Goal: Find specific page/section: Find specific page/section

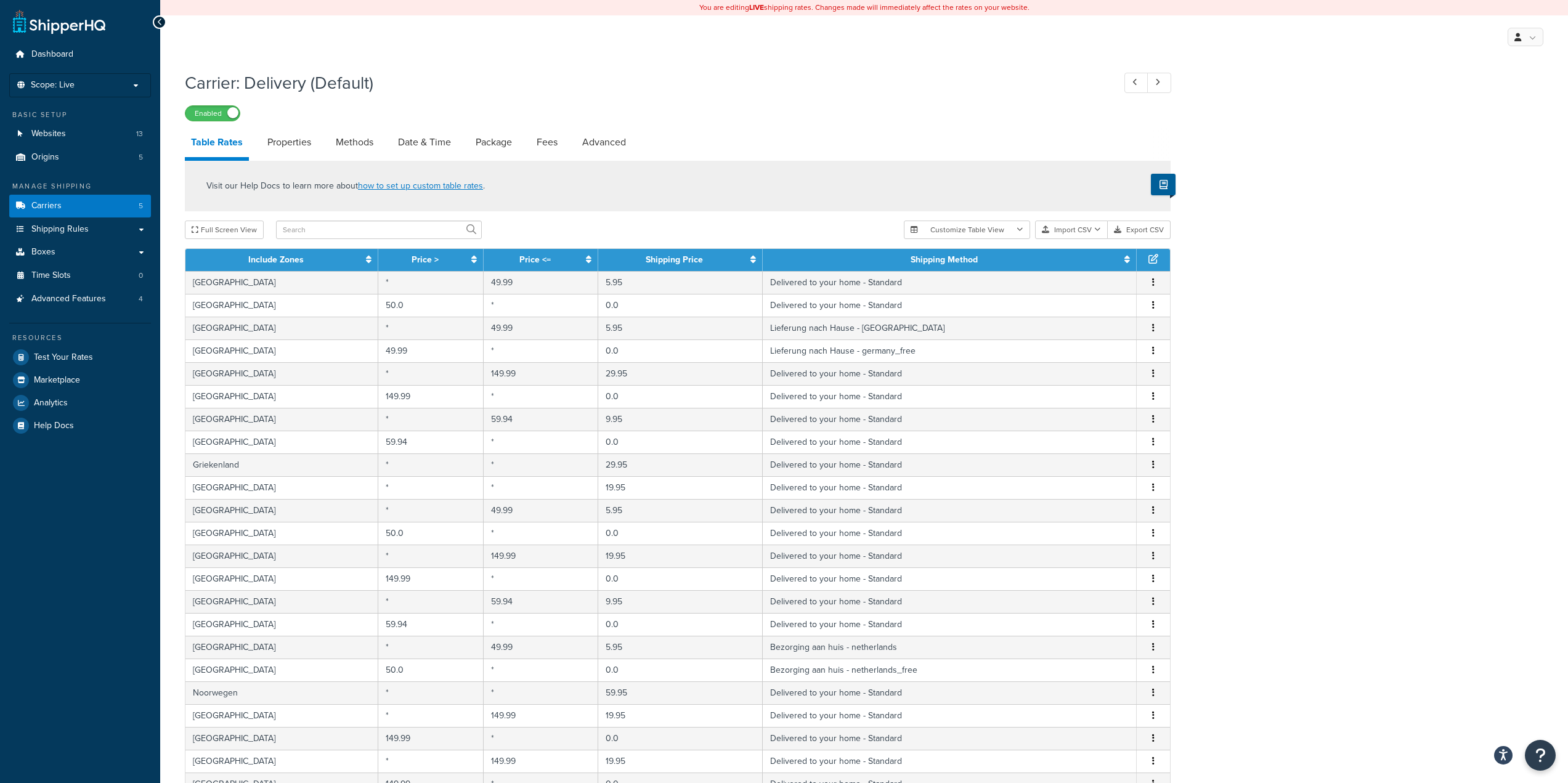
select select "25"
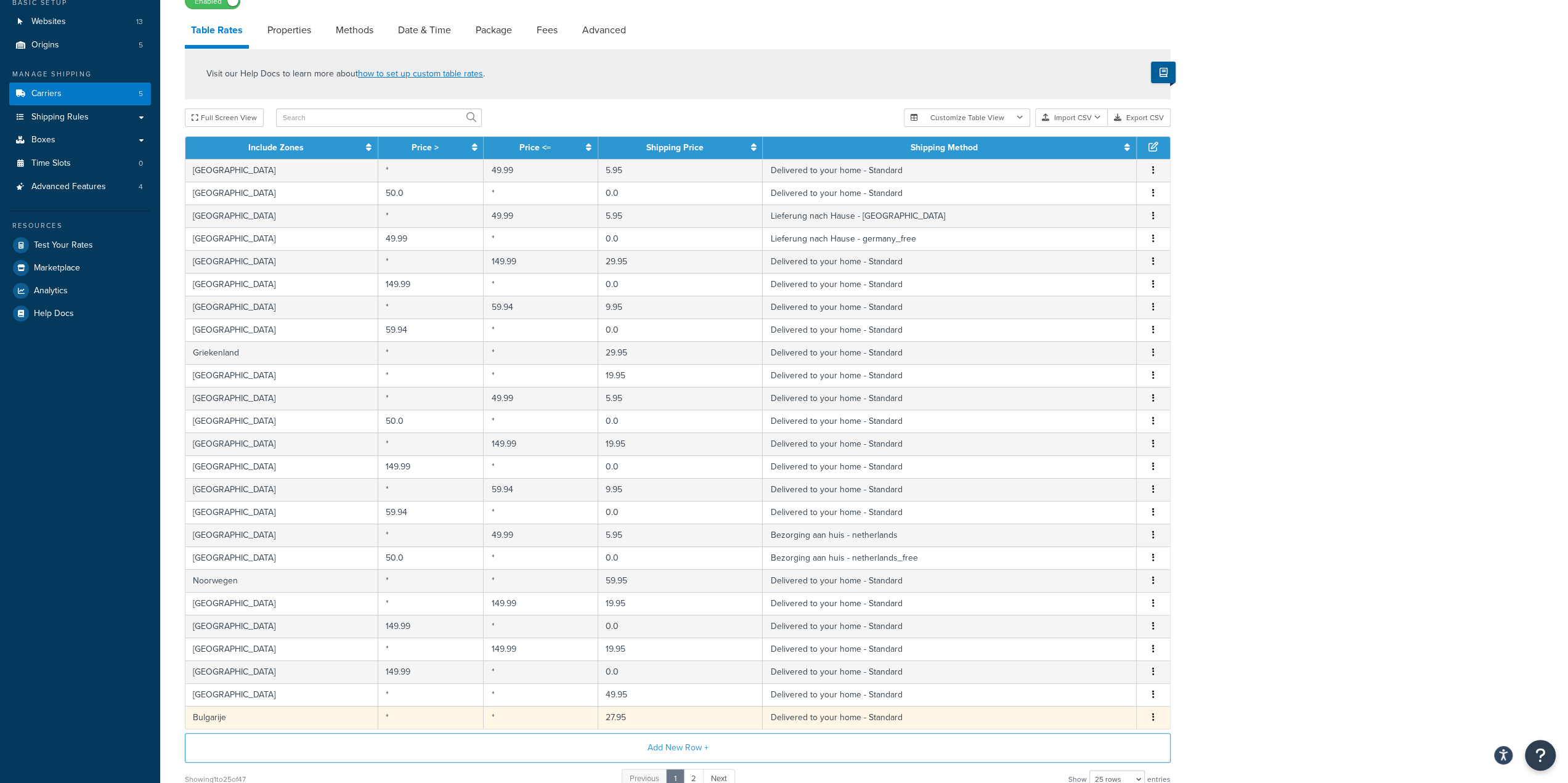
scroll to position [227, 0]
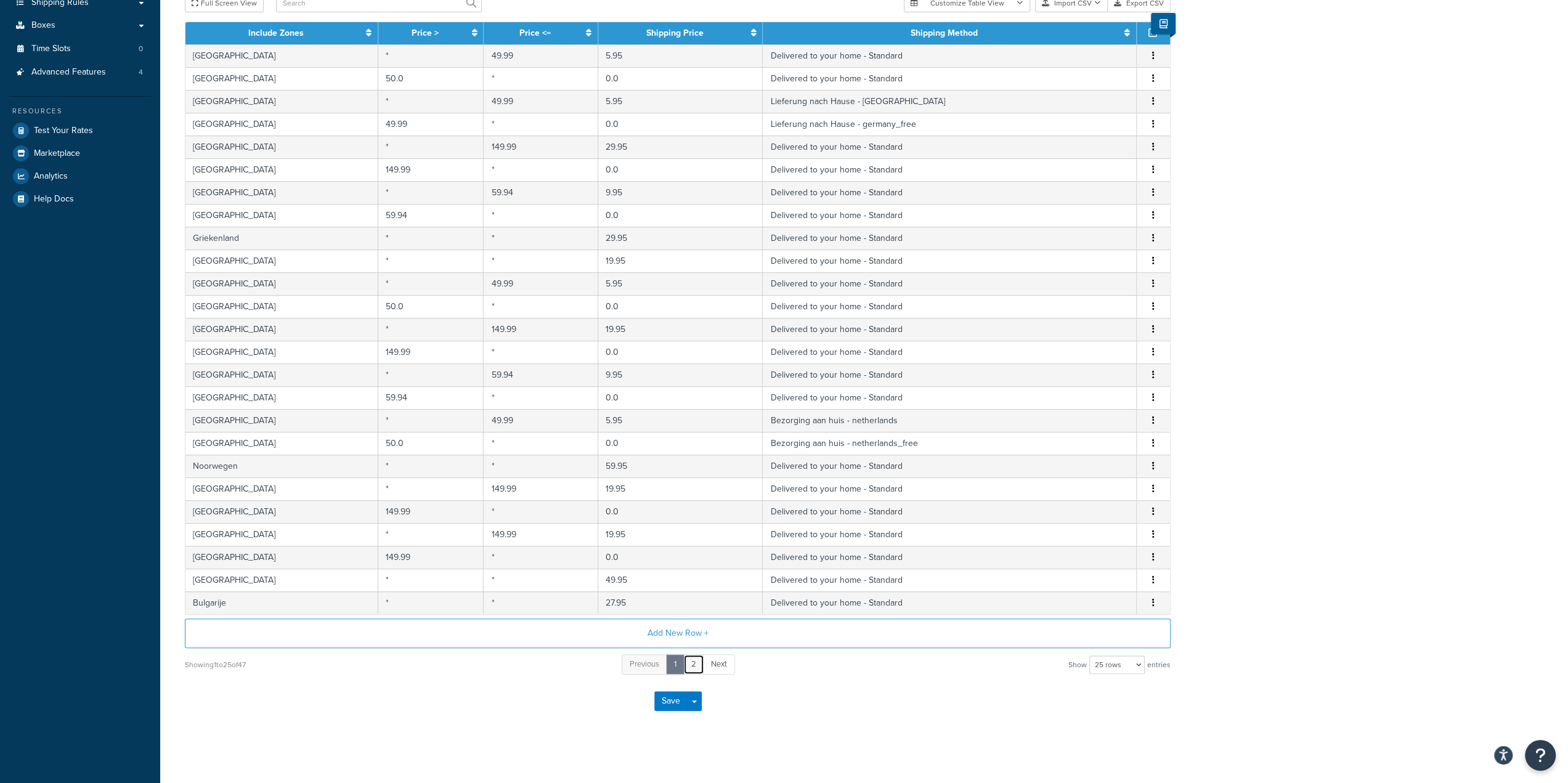
click at [692, 658] on link "2" at bounding box center [694, 664] width 21 height 20
click at [695, 662] on link "2" at bounding box center [694, 664] width 21 height 20
click at [691, 661] on link "2" at bounding box center [694, 664] width 21 height 20
click at [667, 660] on link "1" at bounding box center [675, 664] width 18 height 20
click at [679, 660] on link "1" at bounding box center [675, 664] width 18 height 20
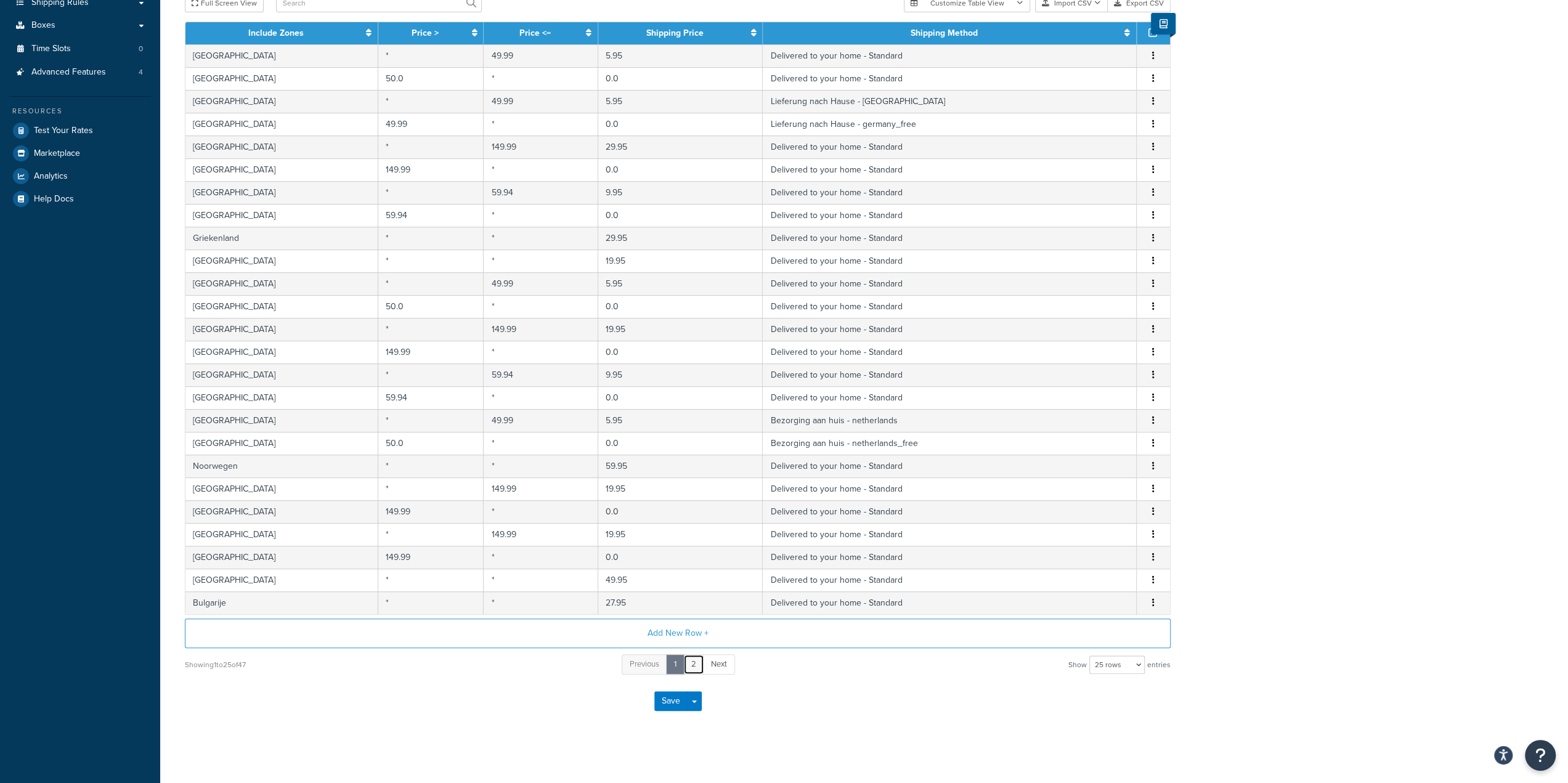
click at [697, 658] on link "2" at bounding box center [694, 664] width 21 height 20
click at [720, 662] on span "Next" at bounding box center [719, 664] width 16 height 12
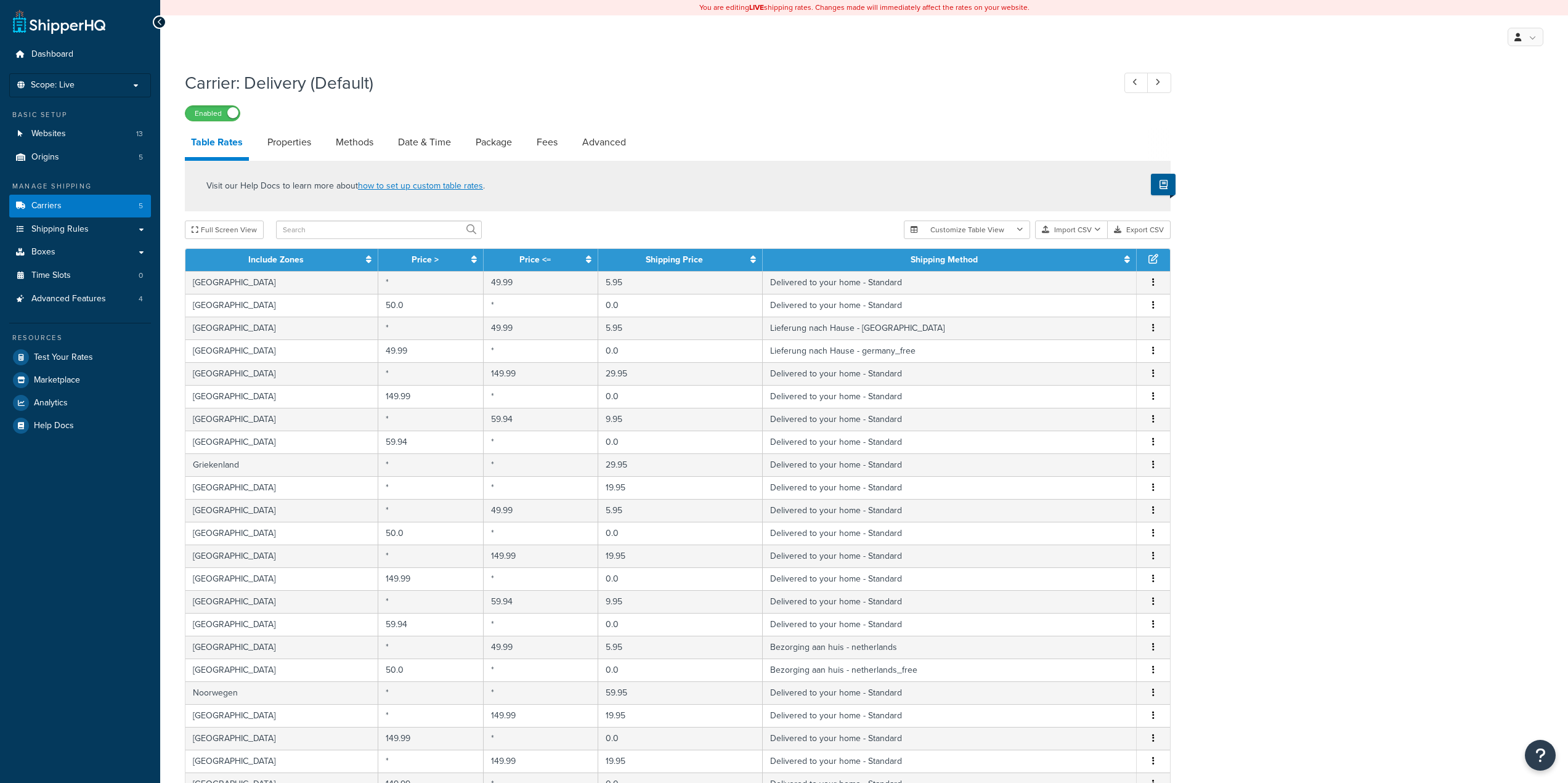
select select "25"
click at [47, 159] on span "Origins" at bounding box center [45, 157] width 28 height 10
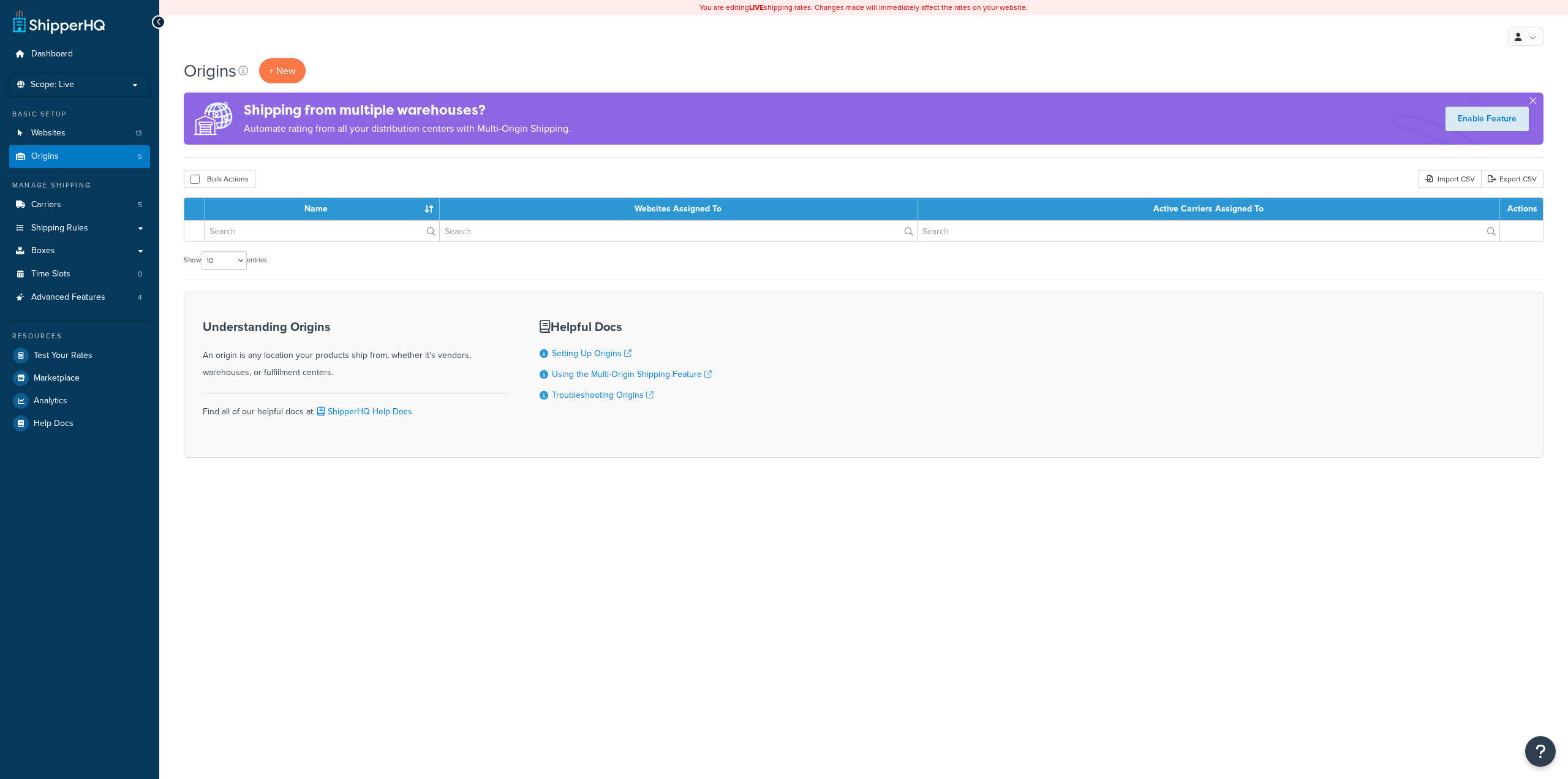
click at [53, 200] on span "Carriers" at bounding box center [46, 205] width 30 height 10
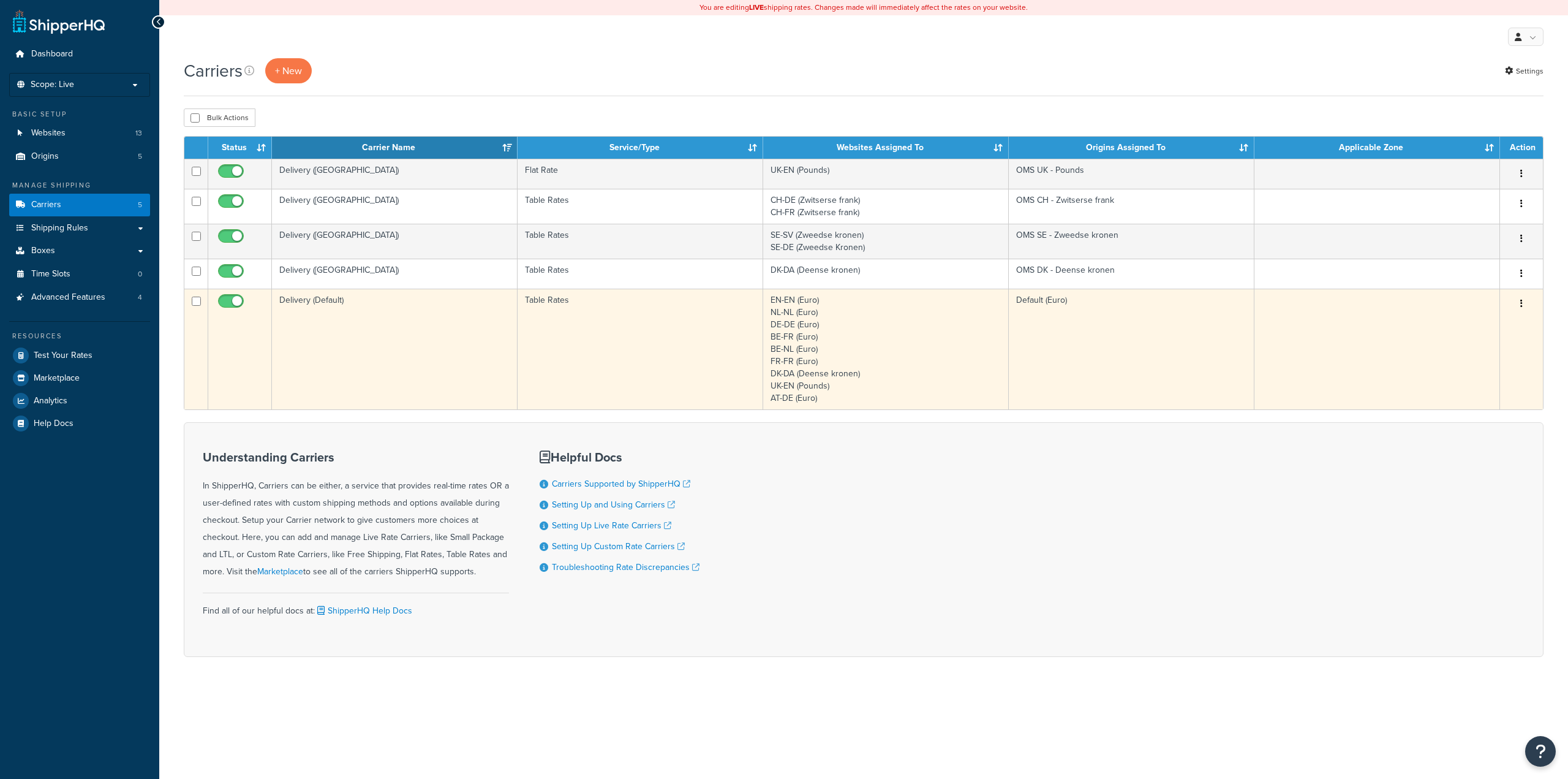
click at [467, 343] on td "Delivery (Default)" at bounding box center [395, 349] width 246 height 121
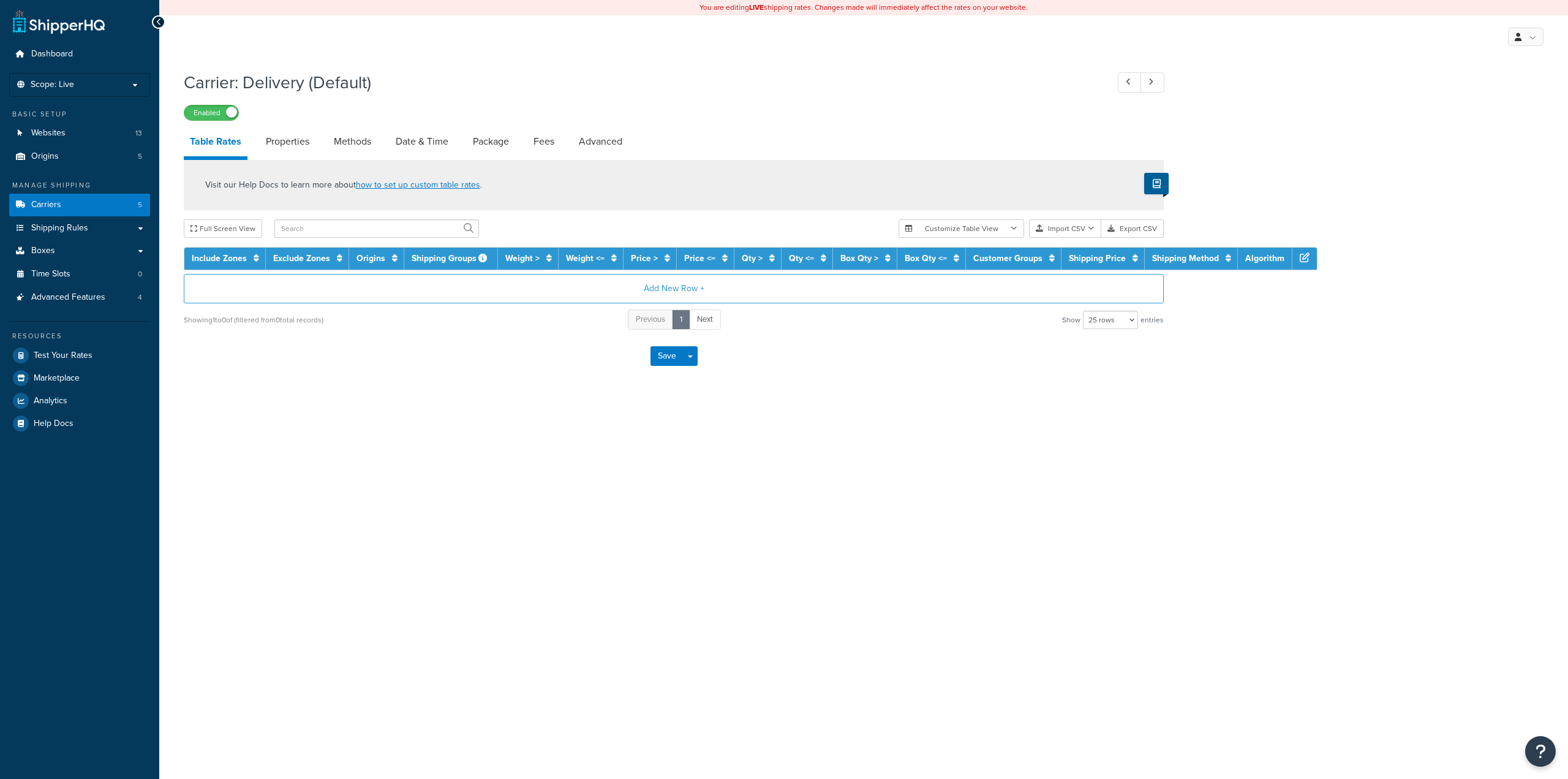
select select "25"
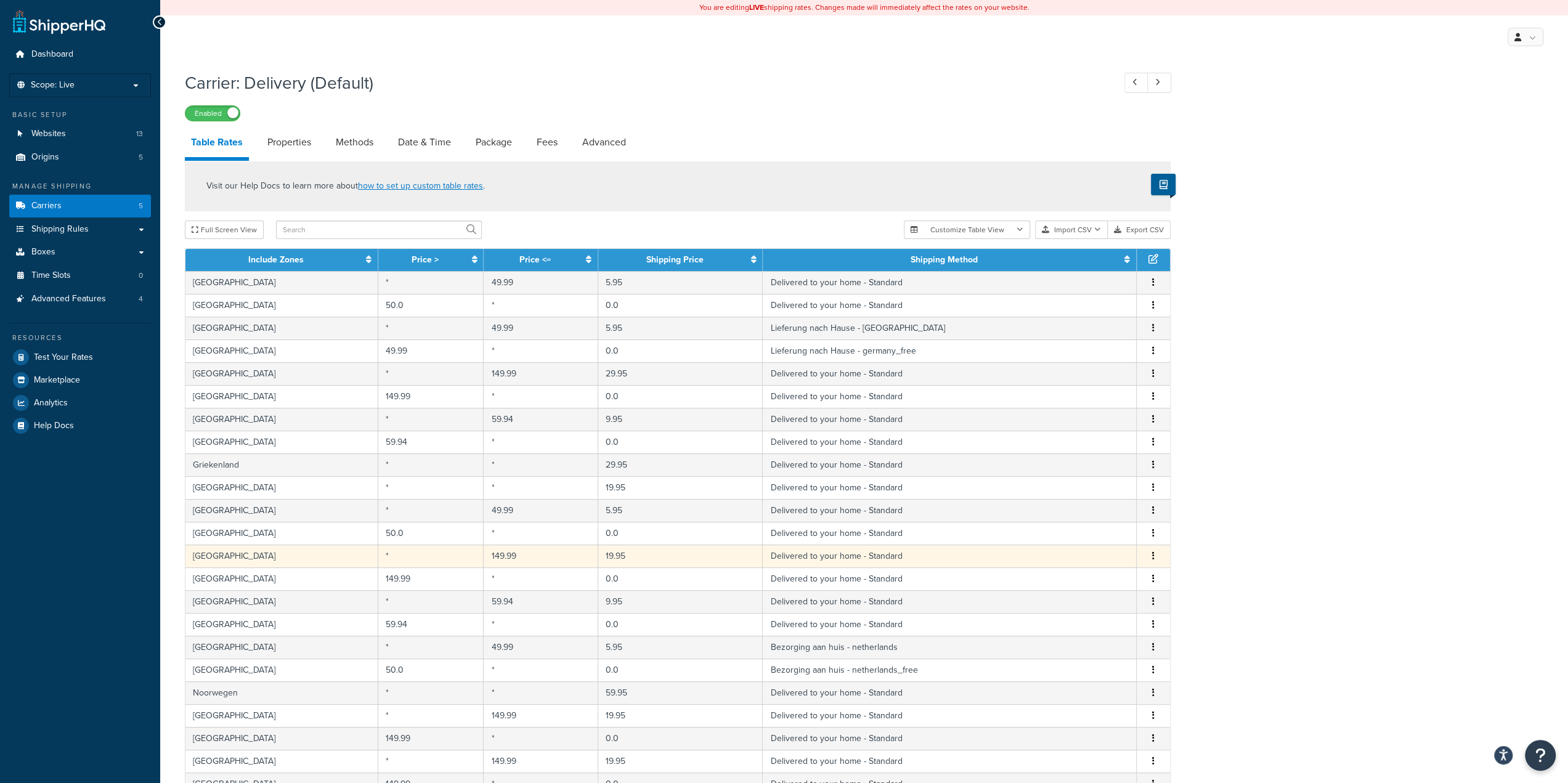
scroll to position [227, 0]
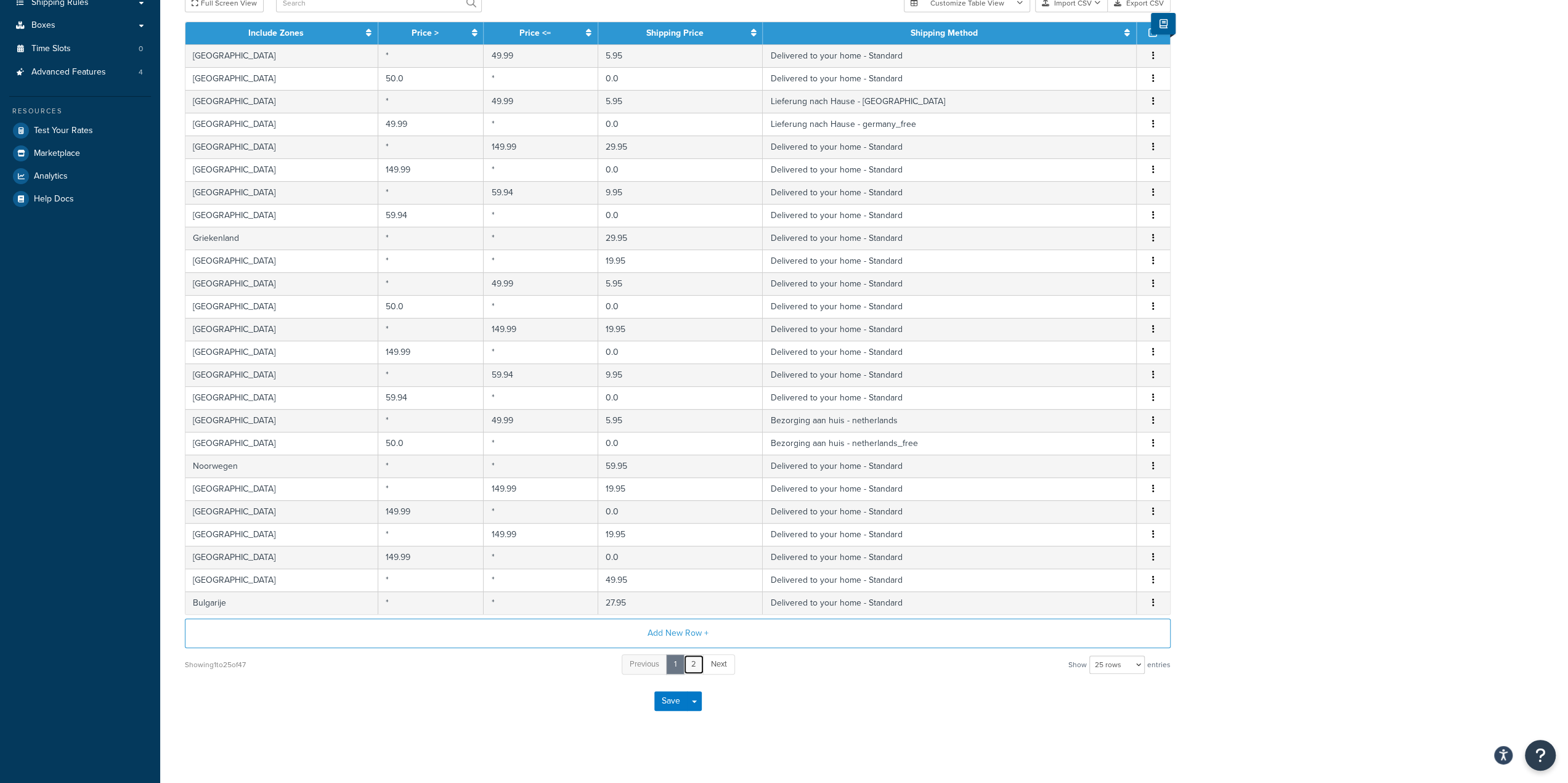
click at [697, 660] on link "2" at bounding box center [694, 664] width 21 height 20
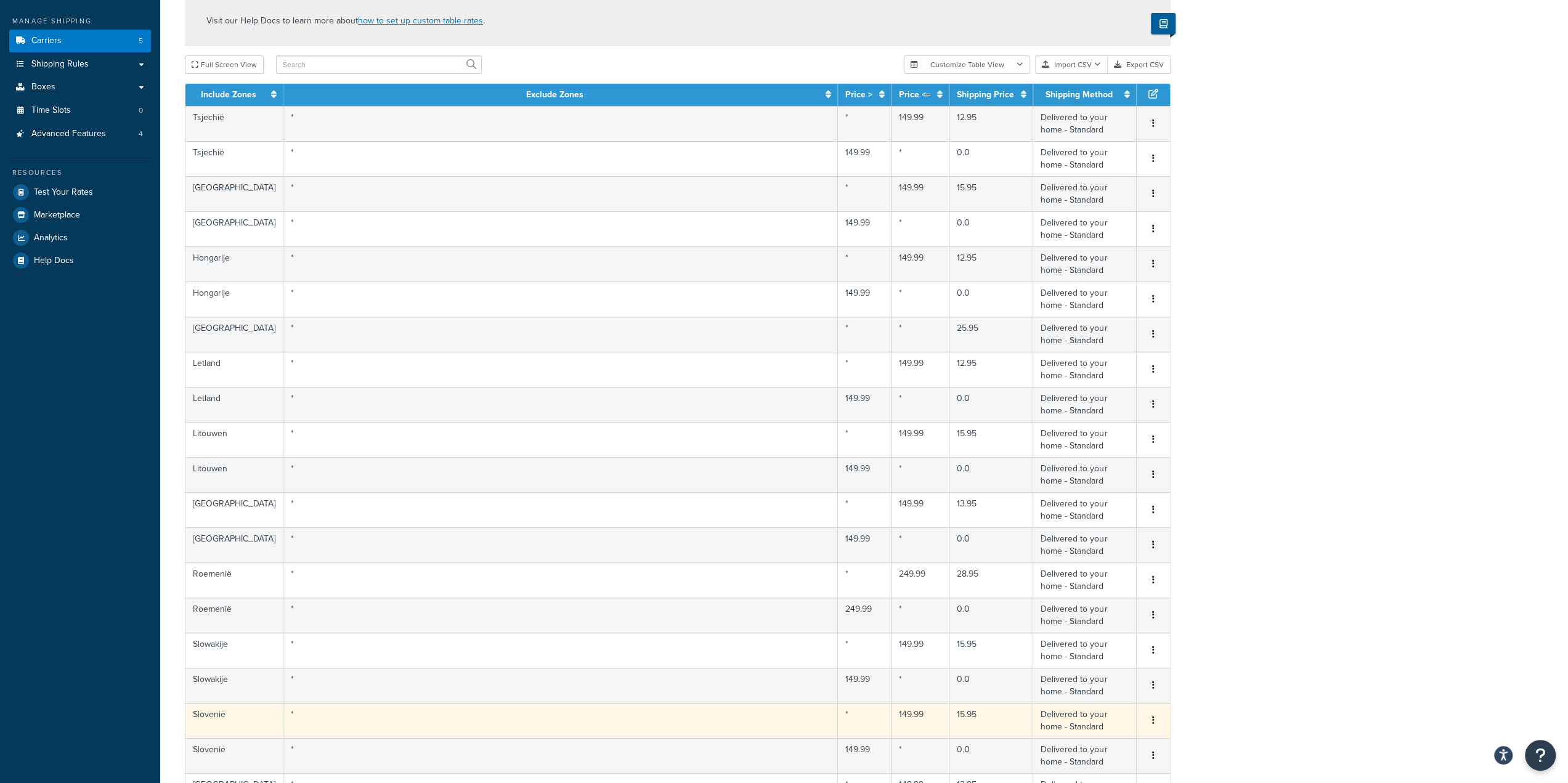
scroll to position [443, 0]
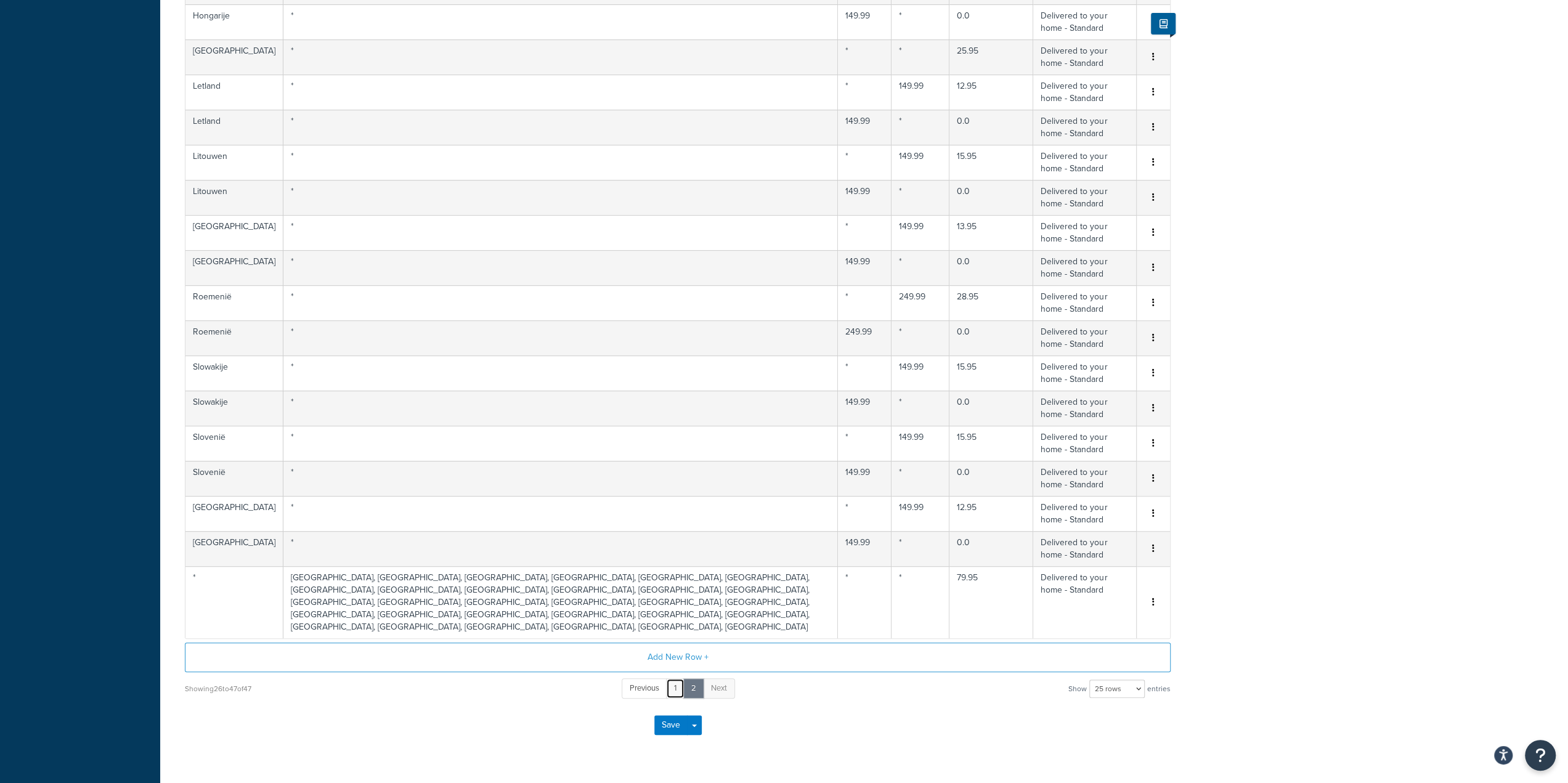
click at [669, 678] on link "1" at bounding box center [675, 688] width 18 height 20
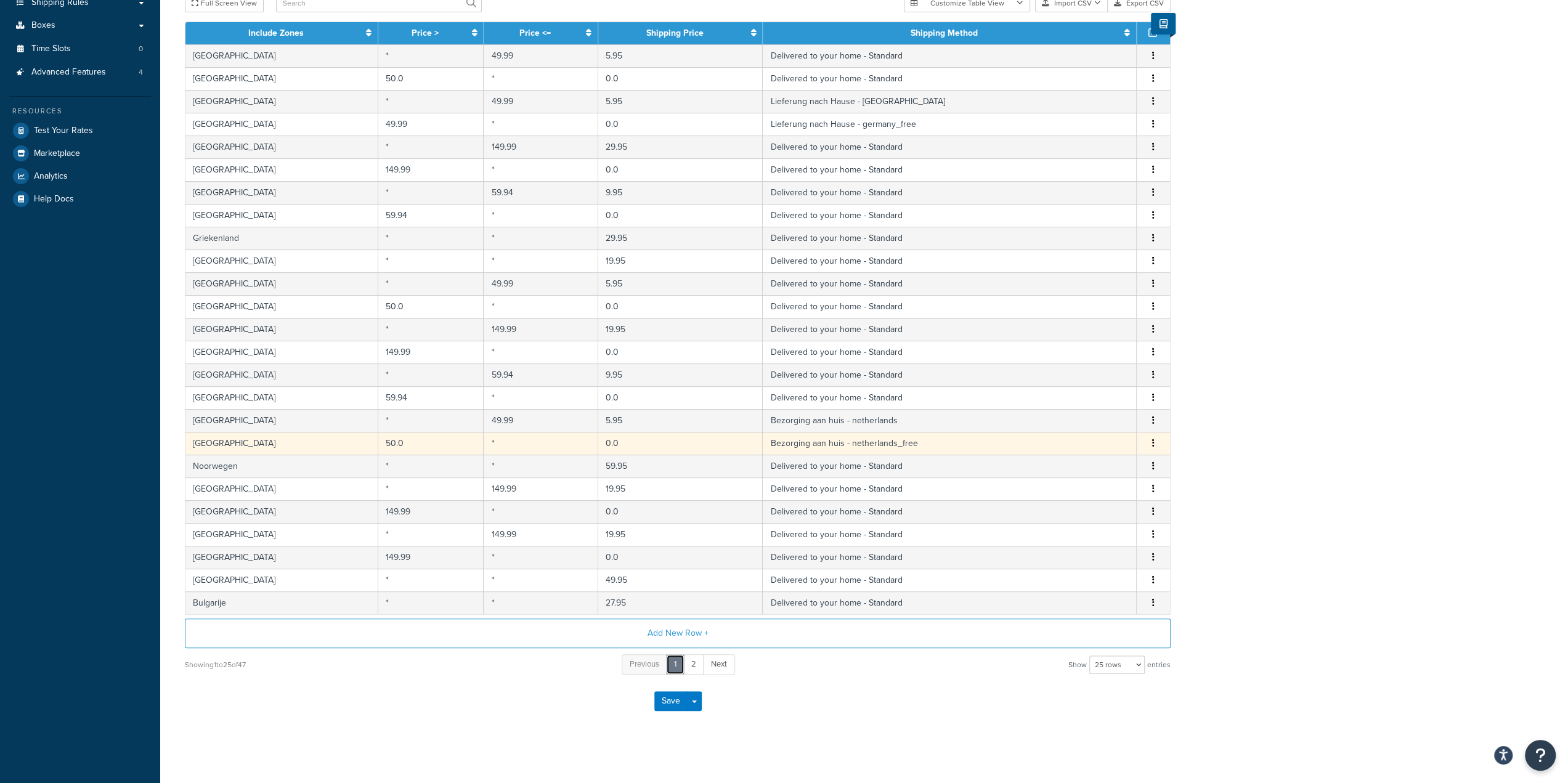
scroll to position [165, 0]
